Goal: Task Accomplishment & Management: Understand process/instructions

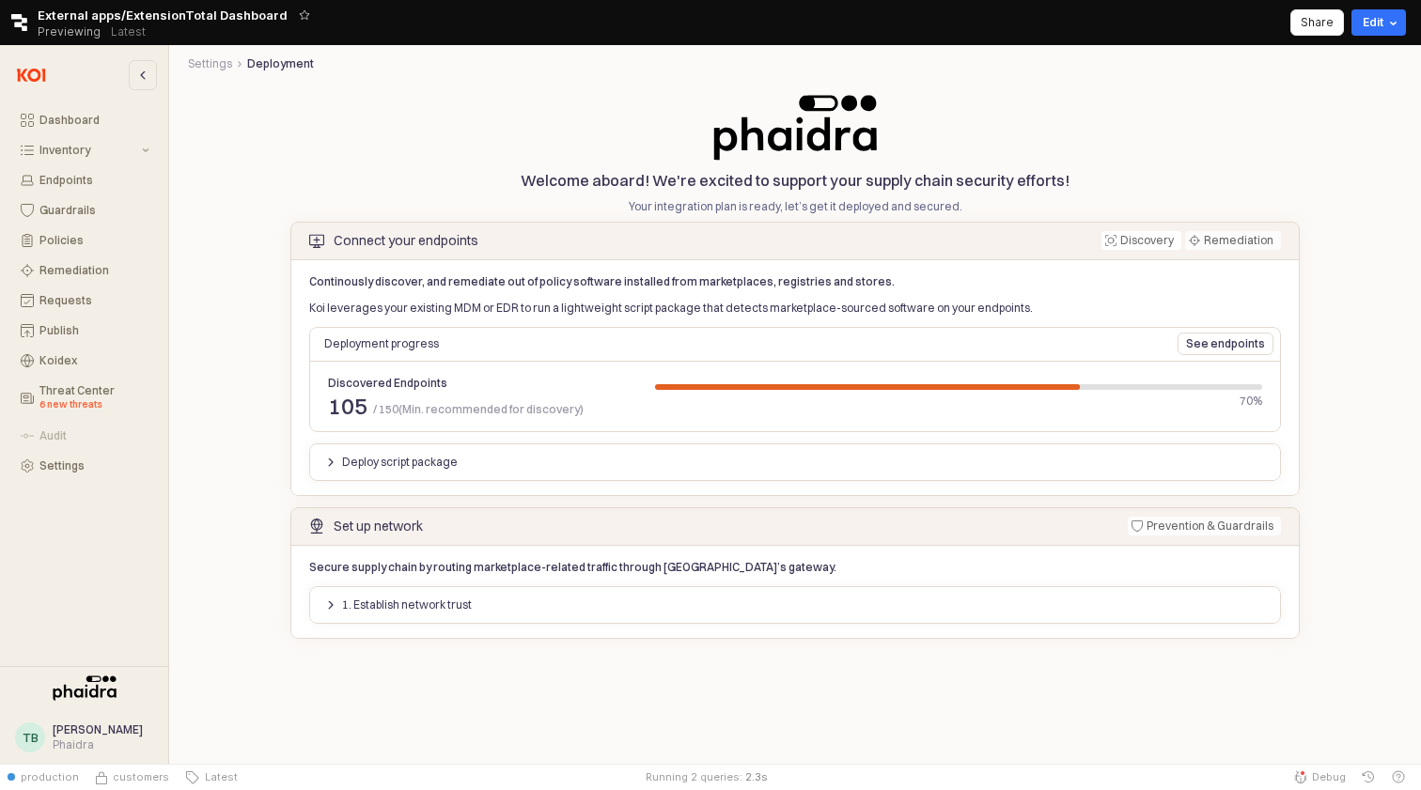
click at [394, 460] on p "Deploy script package" at bounding box center [400, 462] width 116 height 15
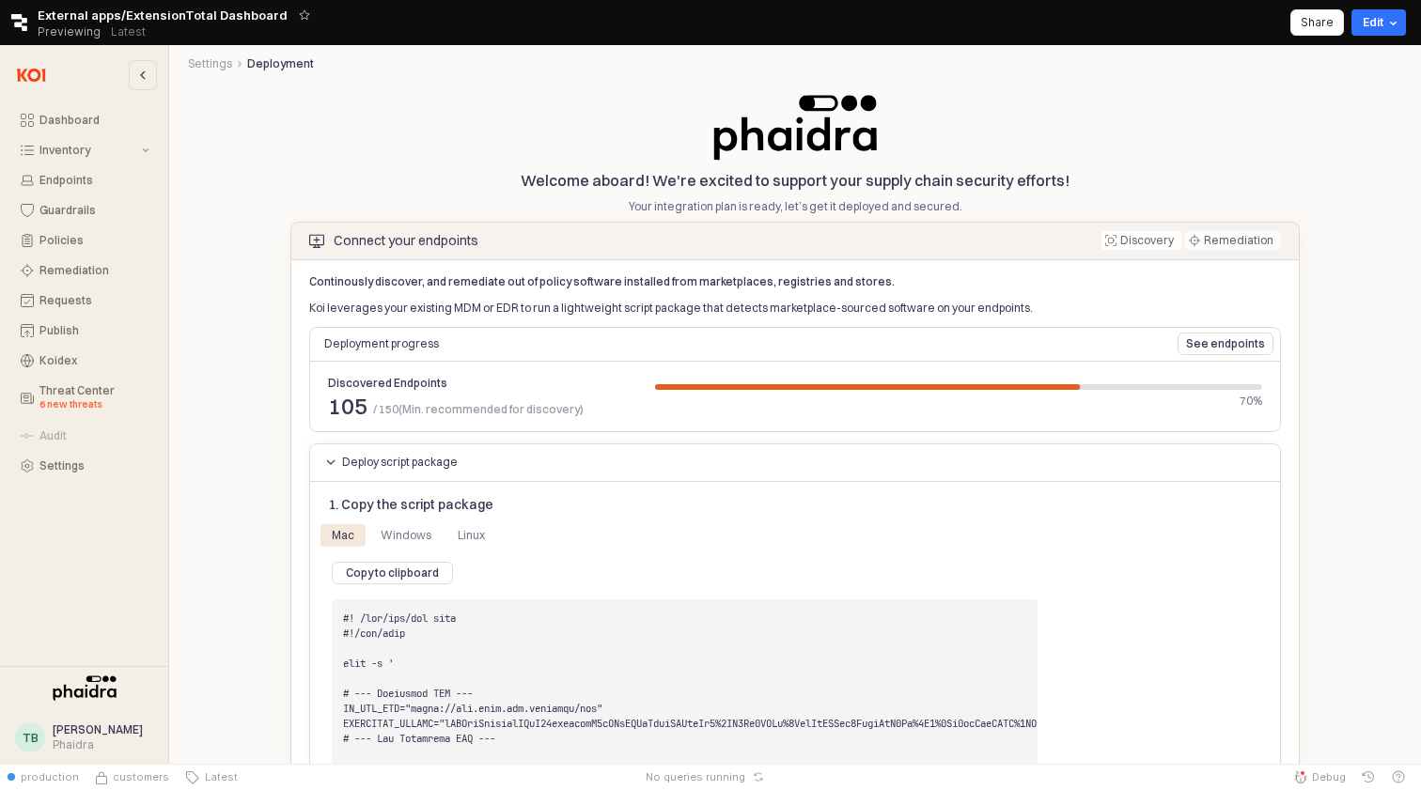
click at [429, 460] on p "Deploy script package" at bounding box center [400, 462] width 116 height 15
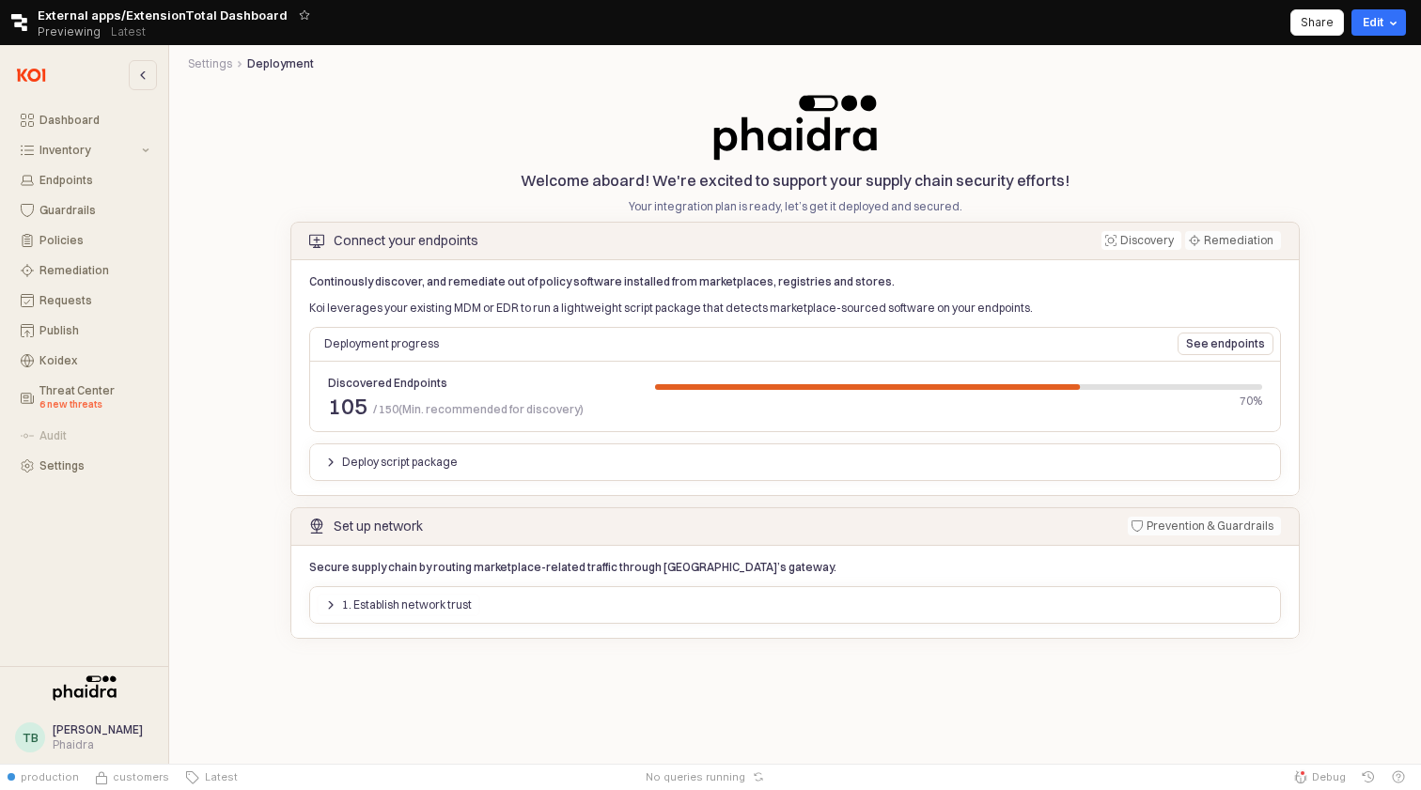
click at [406, 595] on div "1. Establish network trust" at bounding box center [398, 605] width 147 height 21
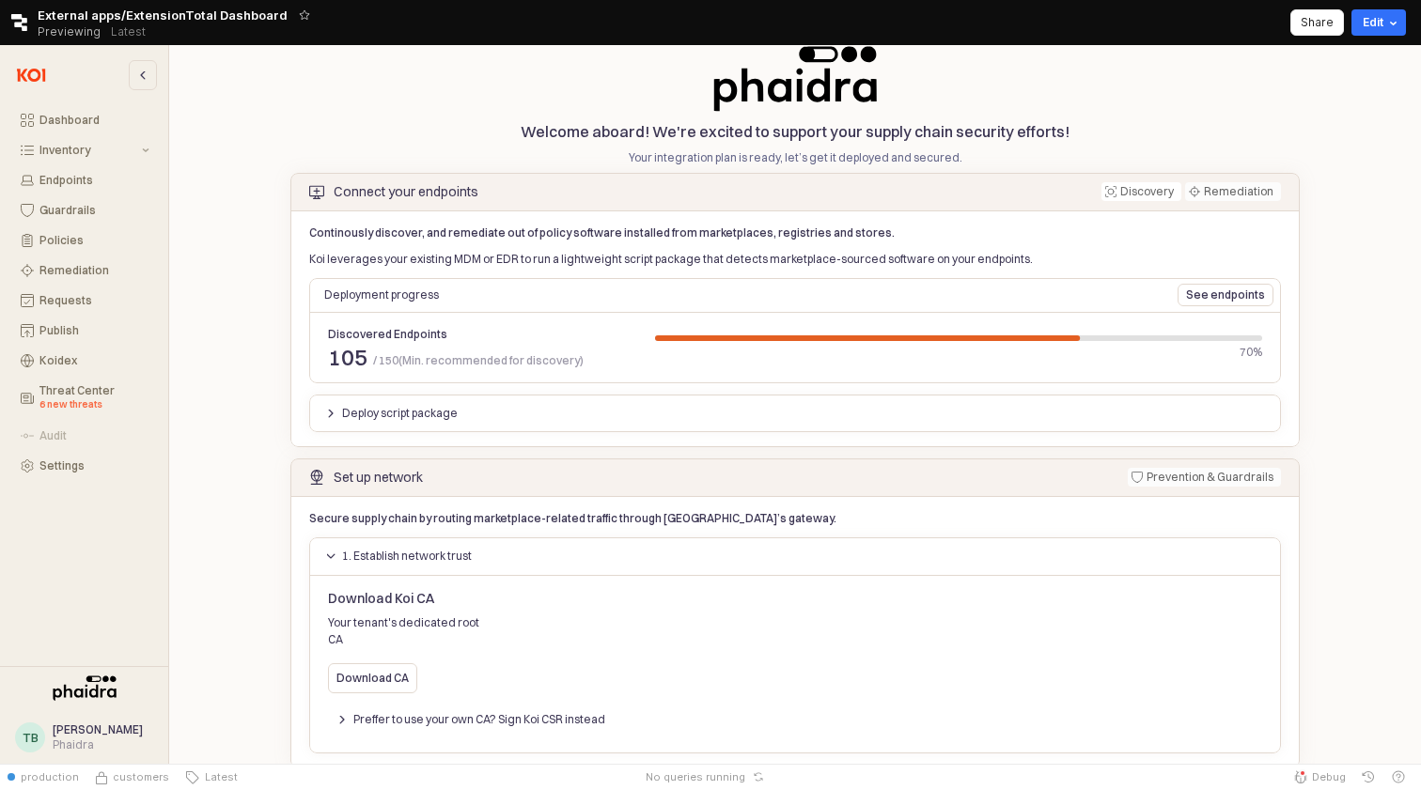
scroll to position [48, 0]
click at [330, 716] on div "Preffer to use your own CA? Sign Koi CSR instead" at bounding box center [794, 721] width 949 height 30
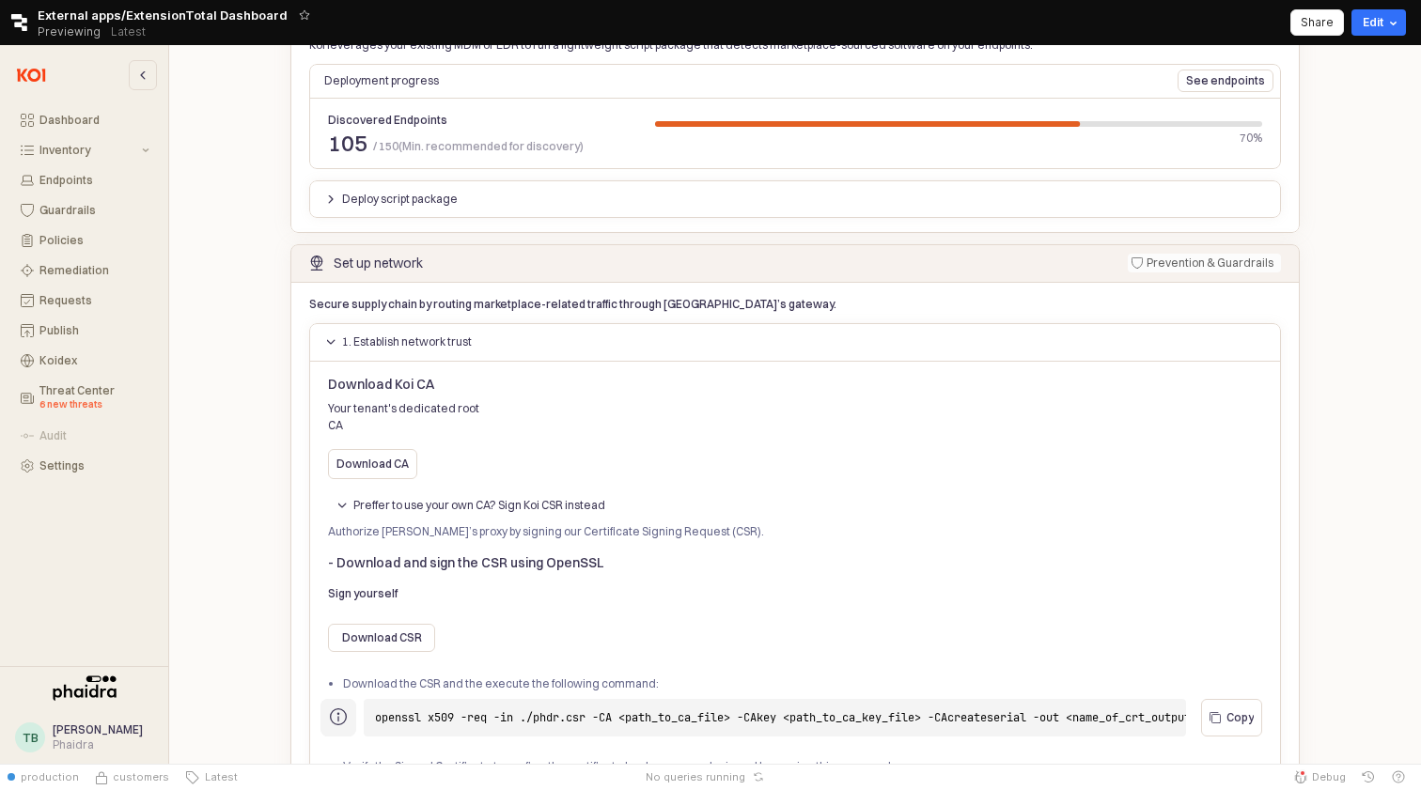
scroll to position [279, 0]
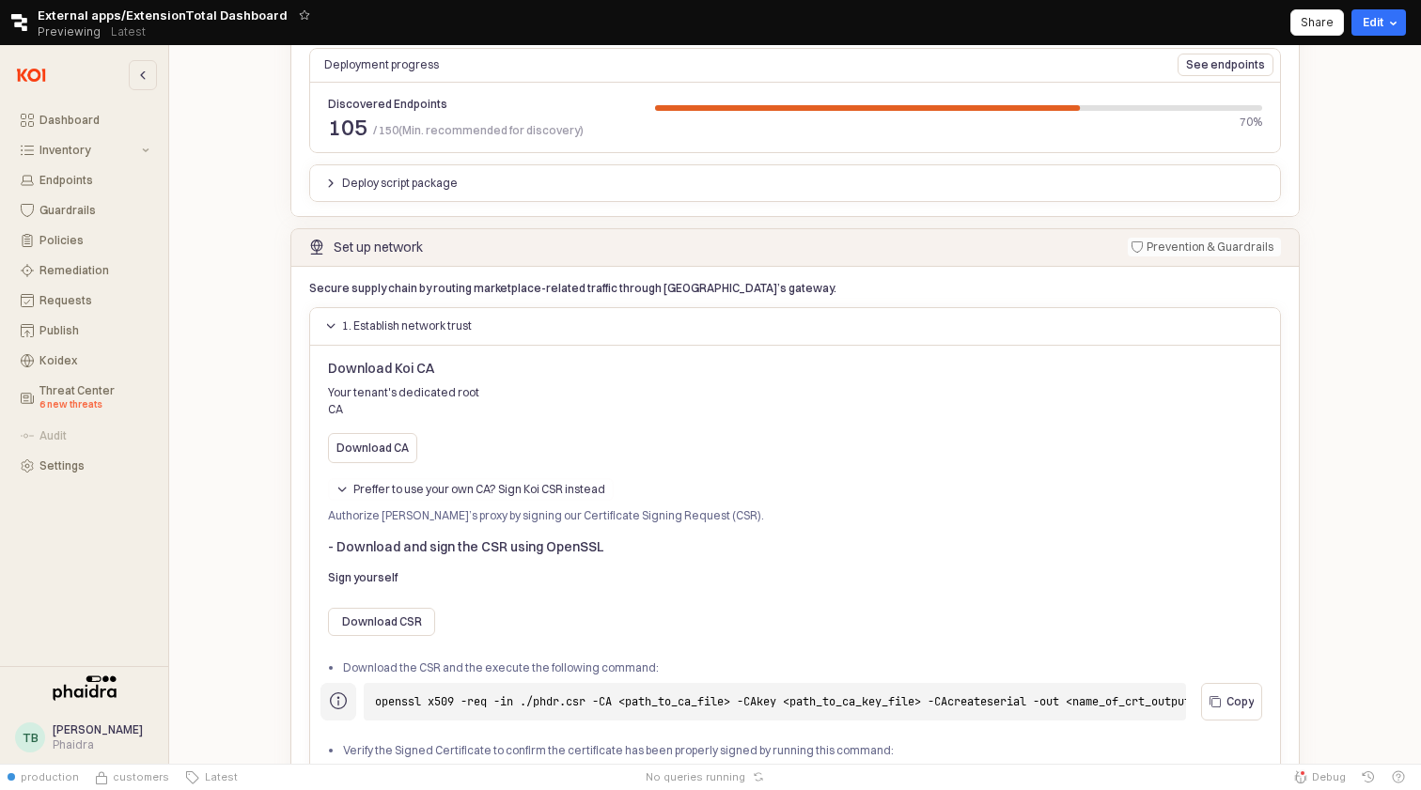
click at [351, 479] on div "Preffer to use your own CA? Sign Koi CSR instead" at bounding box center [470, 489] width 269 height 21
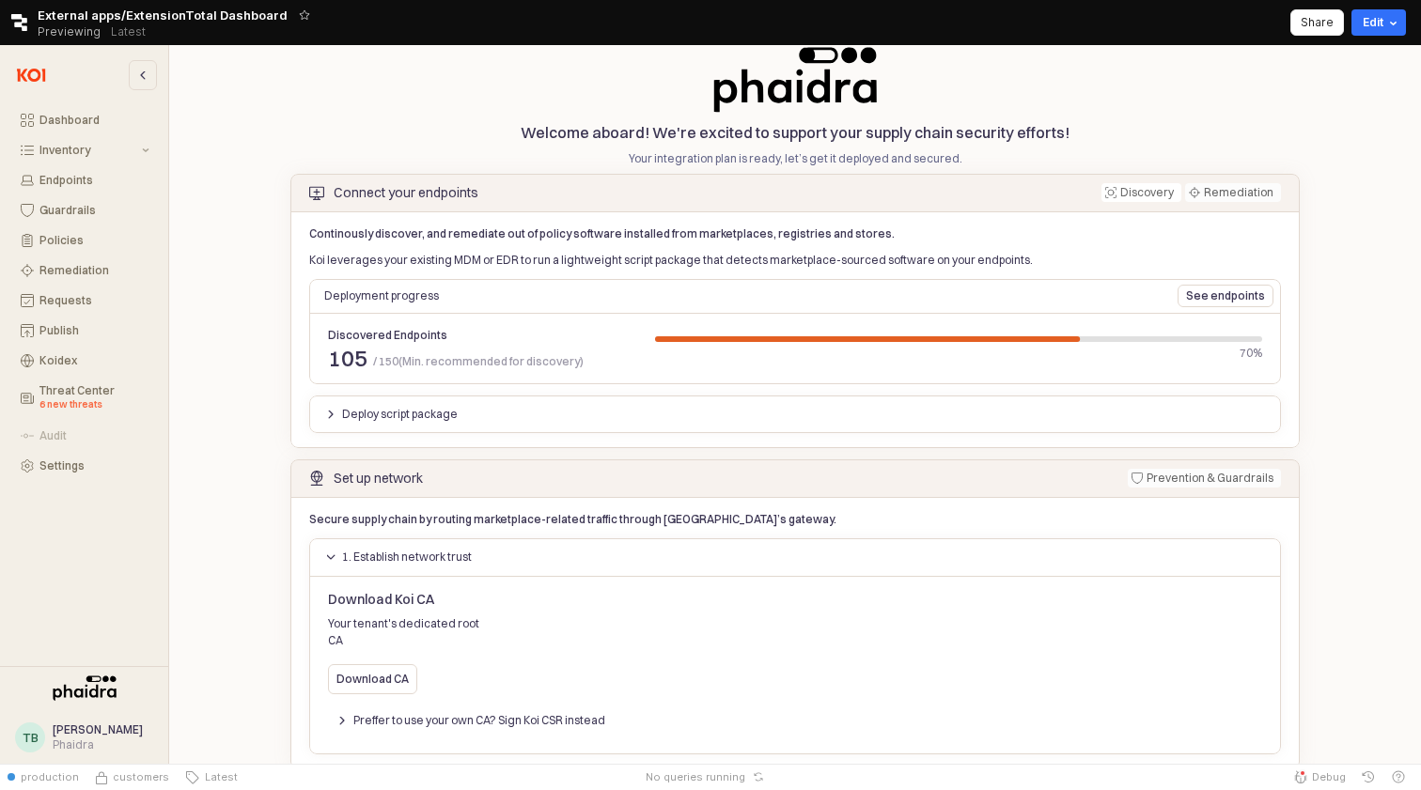
click at [1033, 0] on div "Retool logo External apps/ExtensionTotal Dashboard Previewing Latest Share Edit" at bounding box center [710, 22] width 1421 height 45
click at [378, 713] on p "Preffer to use your own CA? Sign Koi CSR instead" at bounding box center [479, 720] width 252 height 15
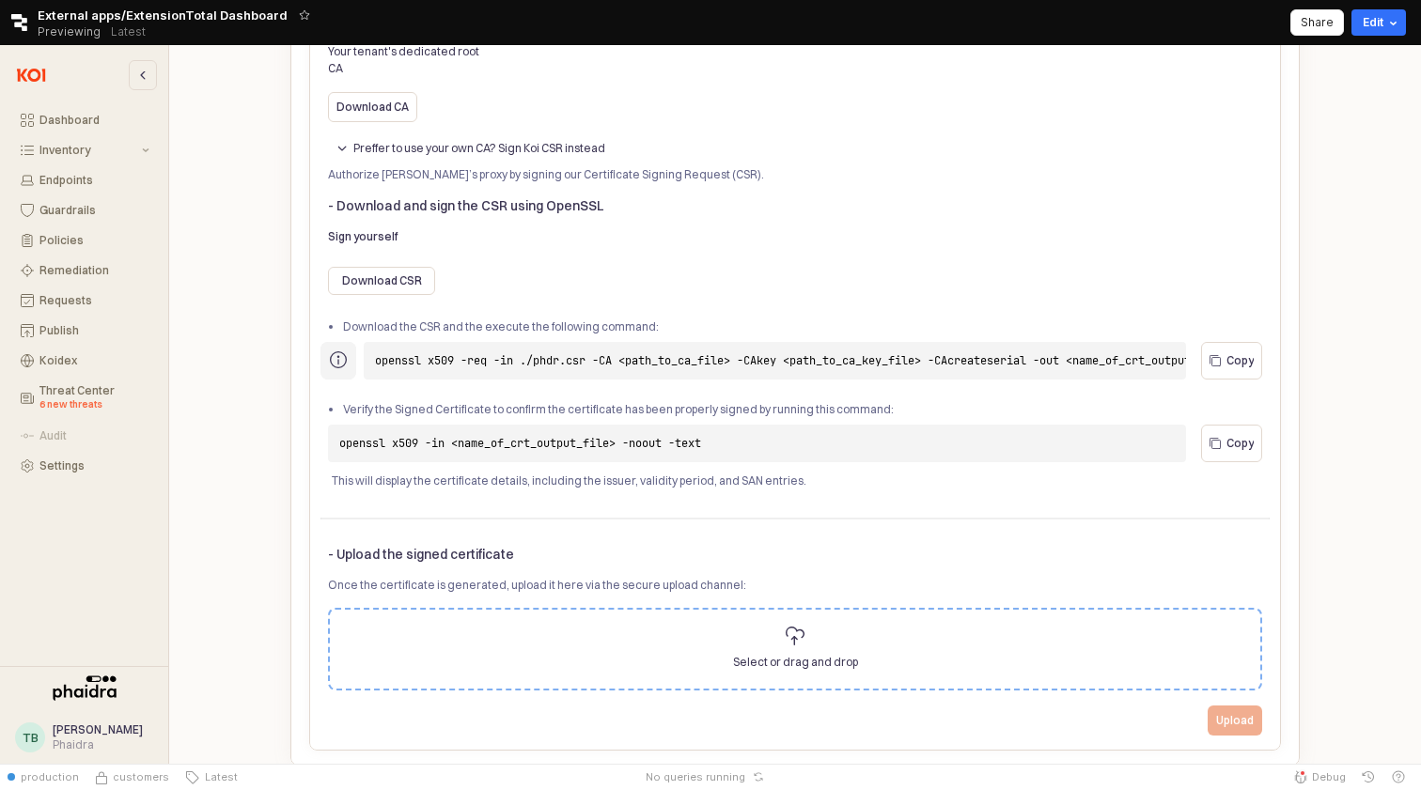
scroll to position [619, 0]
click at [383, 547] on h6 "- Upload the signed certificate" at bounding box center [795, 555] width 934 height 17
click at [419, 547] on h6 "- Upload the signed certificate" at bounding box center [795, 555] width 934 height 17
click at [762, 654] on span "Select or drag and drop" at bounding box center [795, 663] width 125 height 19
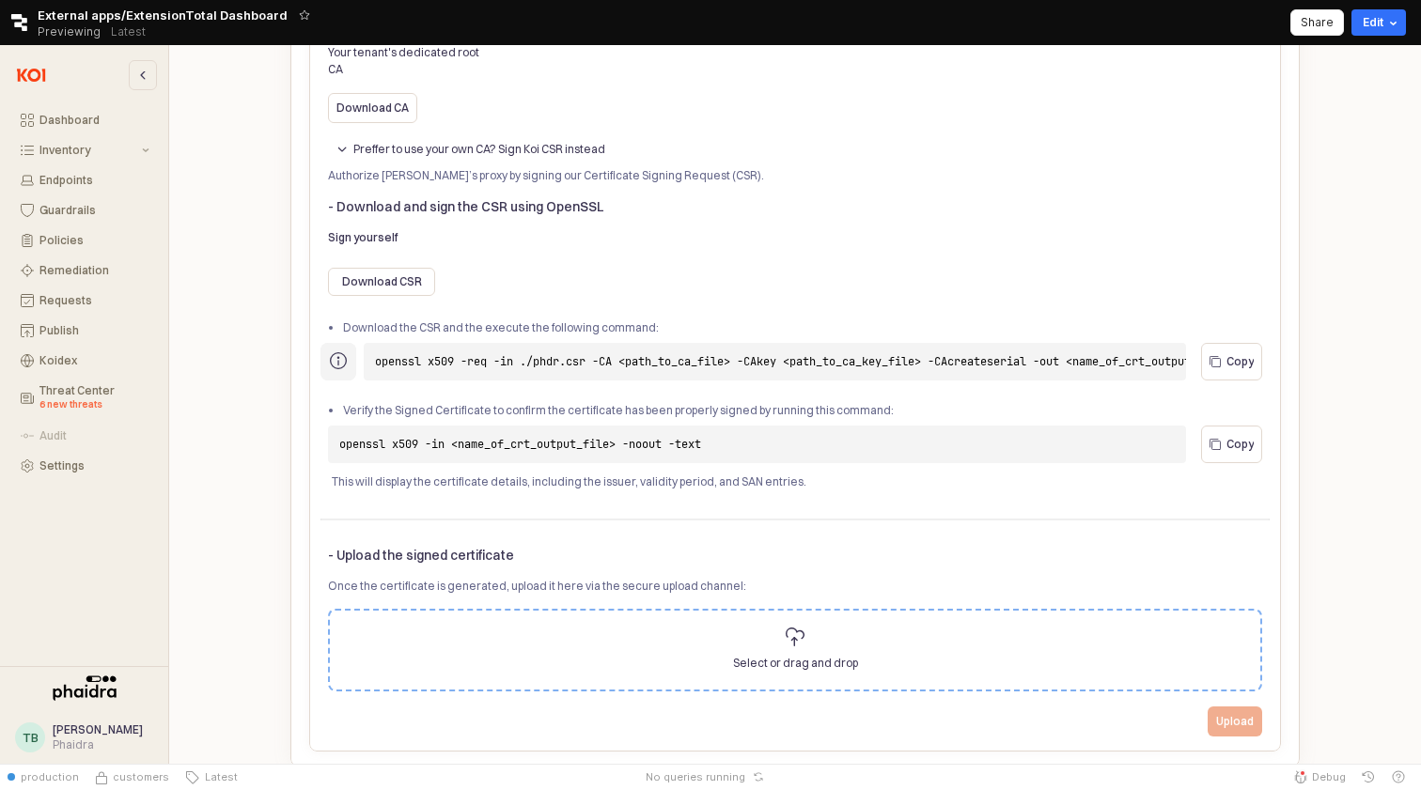
click at [795, 651] on input "Select or drag and drop" at bounding box center [795, 650] width 1 height 1
click at [777, 402] on li "Verify the Signed Certificate to confirm the certificate has been properly sign…" at bounding box center [806, 410] width 927 height 17
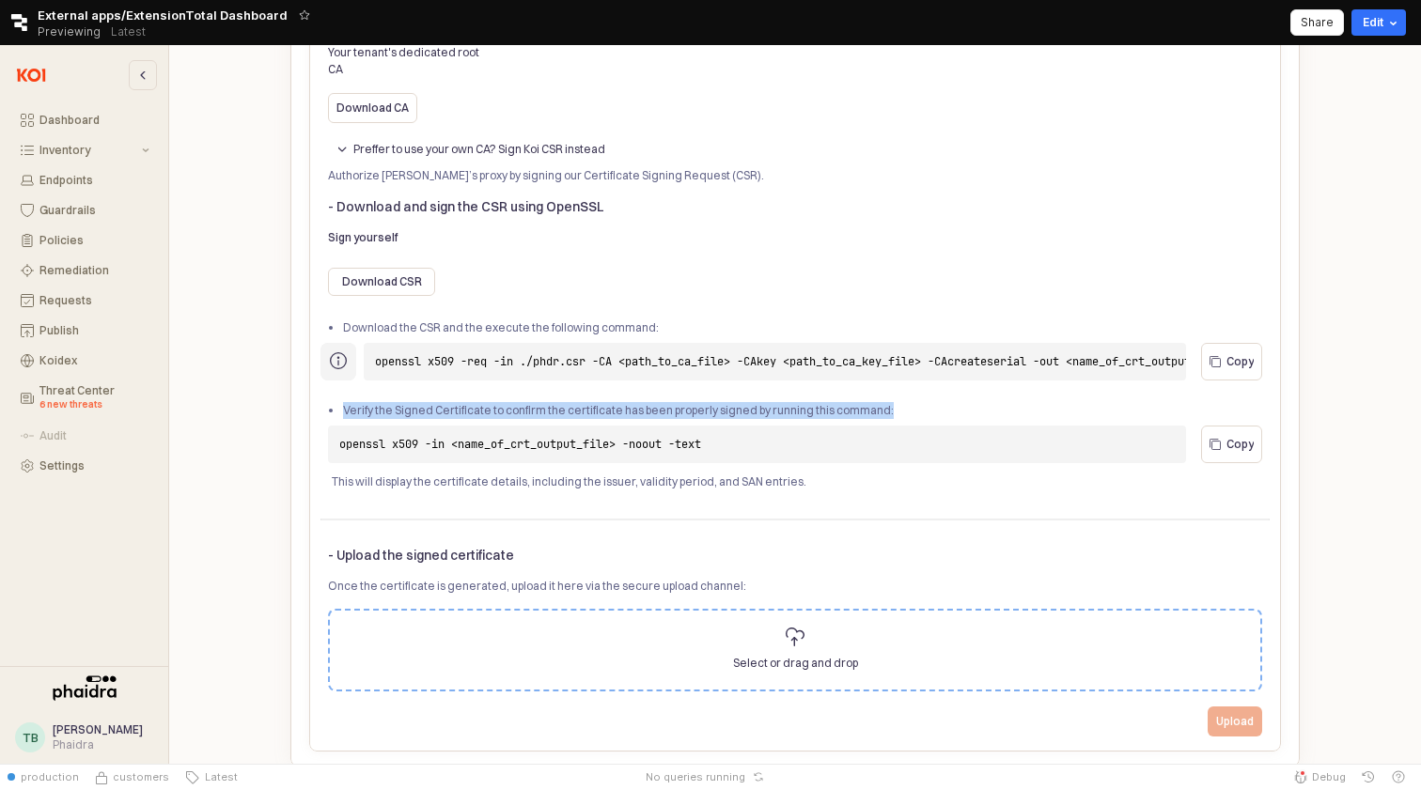
click at [777, 402] on li "Verify the Signed Certificate to confirm the certificate has been properly sign…" at bounding box center [806, 410] width 927 height 17
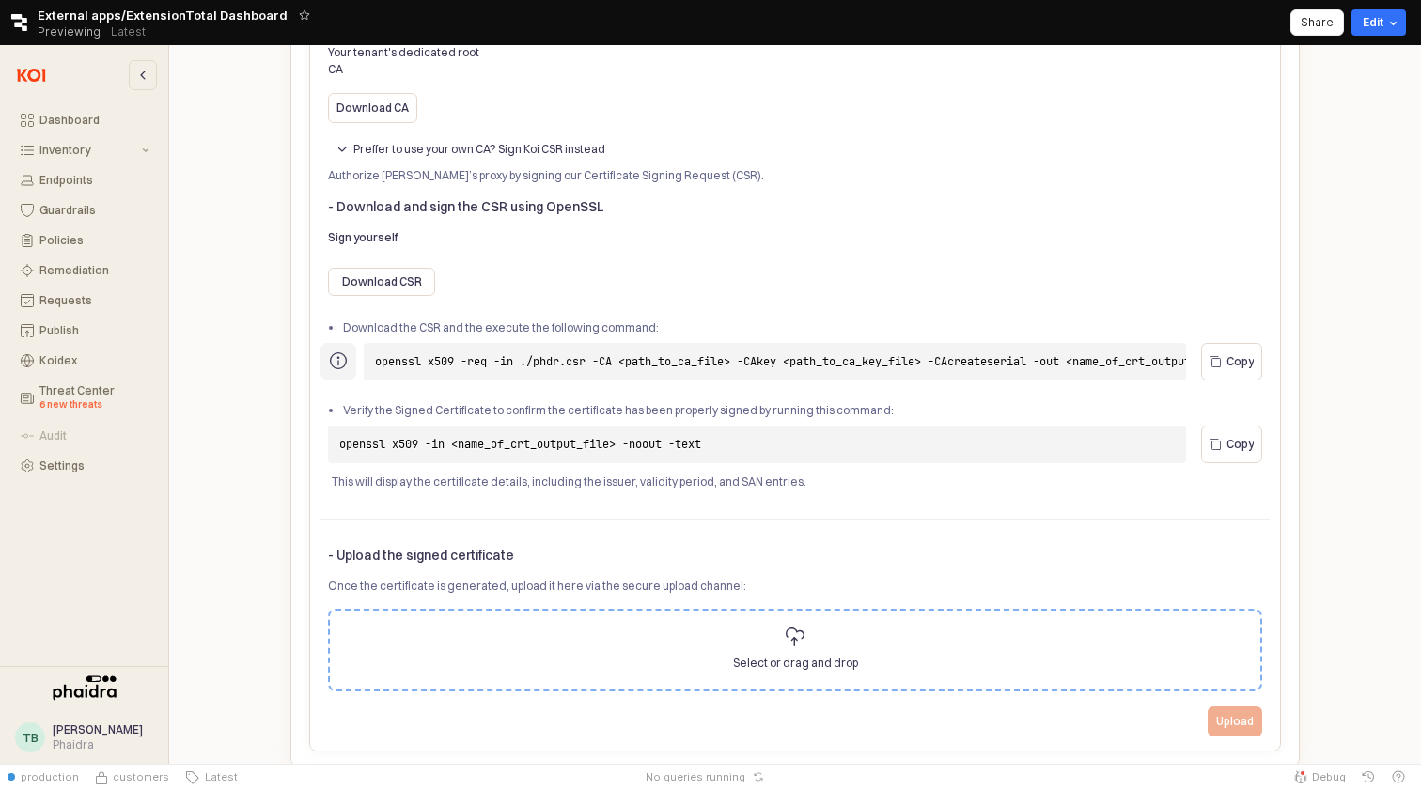
click at [795, 402] on li "Verify the Signed Certificate to confirm the certificate has been properly sign…" at bounding box center [806, 410] width 927 height 17
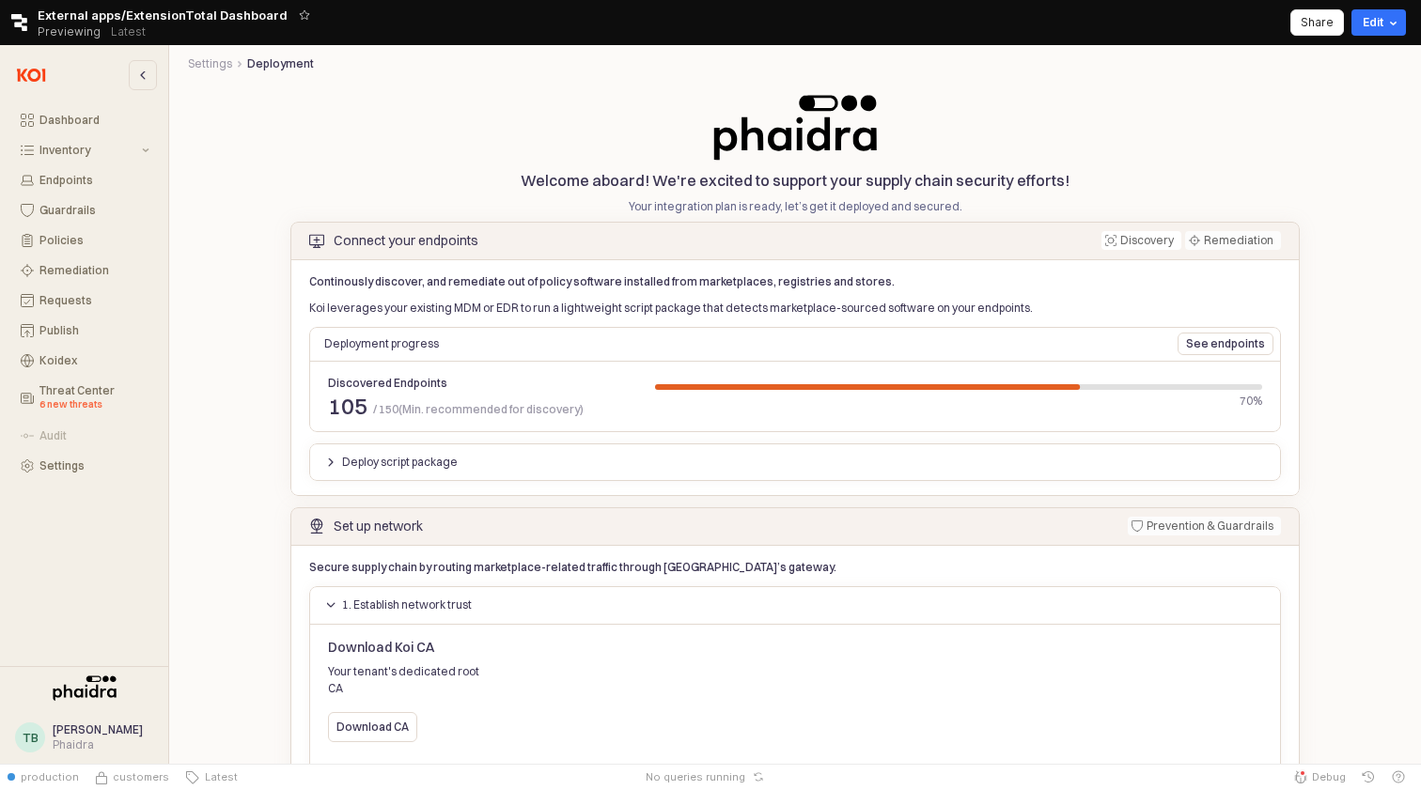
scroll to position [0, 0]
